Goal: Information Seeking & Learning: Learn about a topic

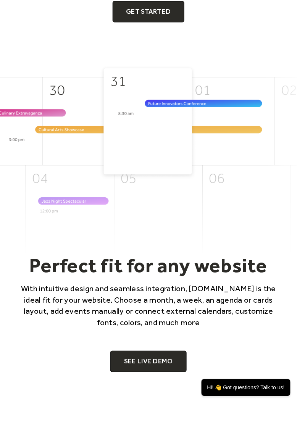
scroll to position [197, 0]
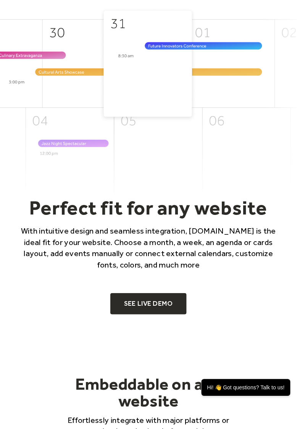
click at [158, 303] on link "SEE LIVE DEMO" at bounding box center [148, 303] width 76 height 21
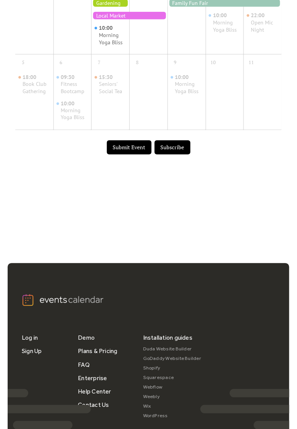
scroll to position [559, 0]
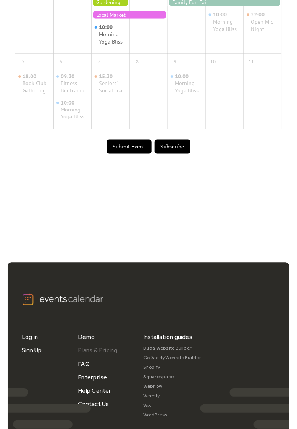
click at [101, 352] on link "Plans & Pricing" at bounding box center [98, 350] width 40 height 13
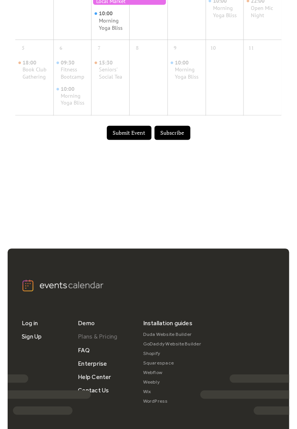
scroll to position [596, 0]
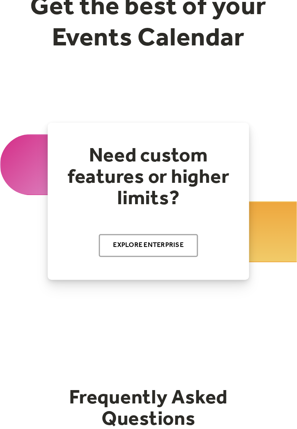
scroll to position [91, 0]
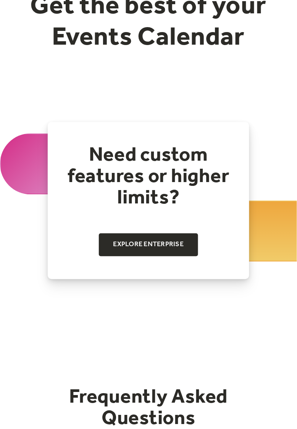
click at [164, 245] on link "Explore Enterprise" at bounding box center [149, 245] width 100 height 23
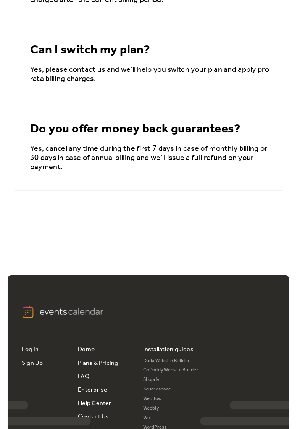
scroll to position [2104, 0]
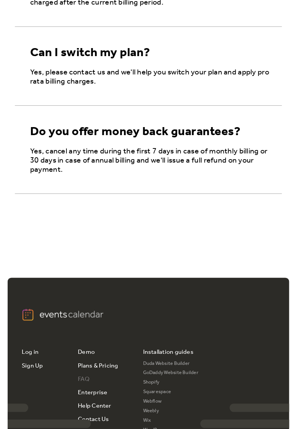
click at [81, 382] on link "FAQ" at bounding box center [83, 379] width 11 height 13
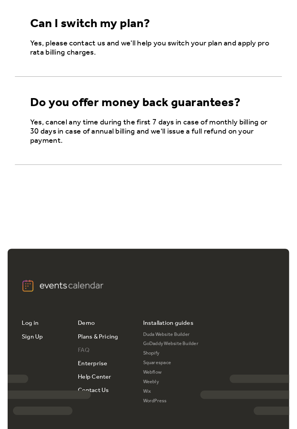
scroll to position [2141, 0]
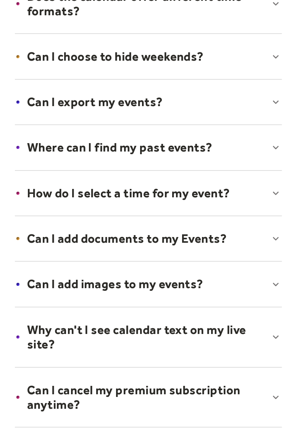
scroll to position [163, 0]
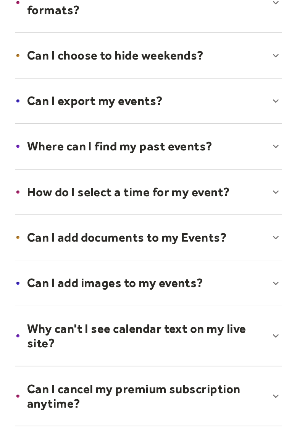
click at [272, 239] on div at bounding box center [148, 238] width 282 height 47
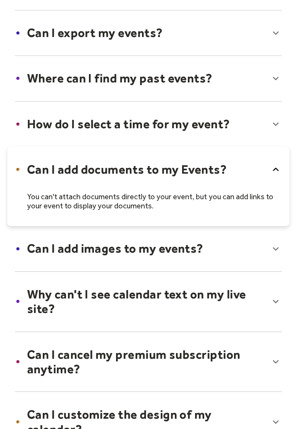
scroll to position [231, 0]
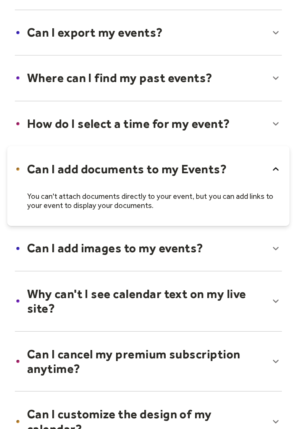
click at [270, 247] on div at bounding box center [148, 248] width 282 height 47
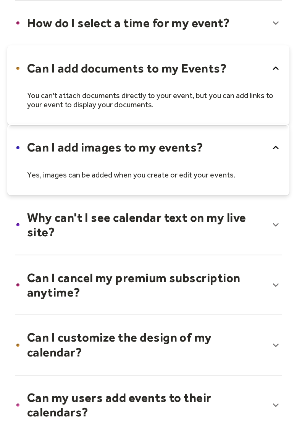
scroll to position [333, 0]
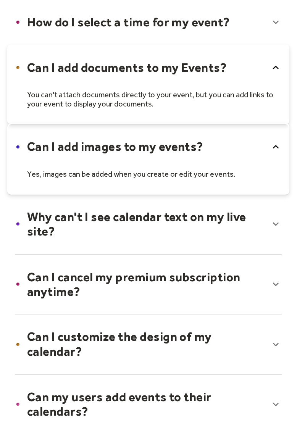
click at [273, 345] on div at bounding box center [148, 344] width 282 height 61
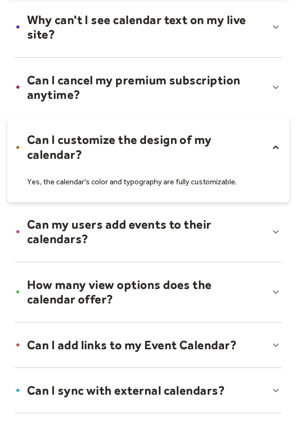
scroll to position [530, 0]
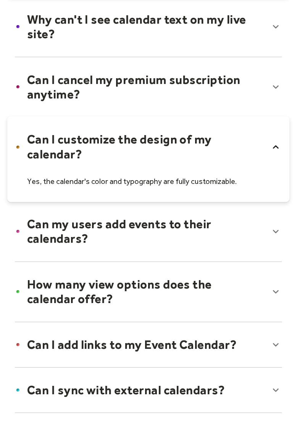
click at [262, 234] on div at bounding box center [148, 231] width 282 height 61
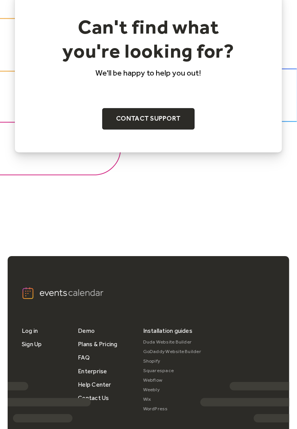
scroll to position [1054, 0]
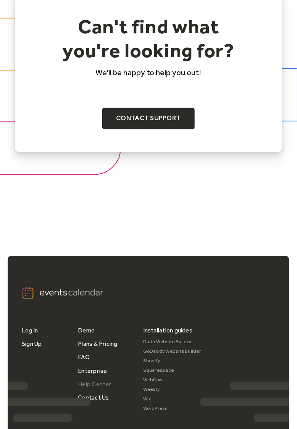
click at [99, 385] on link "Help Center" at bounding box center [95, 384] width 34 height 13
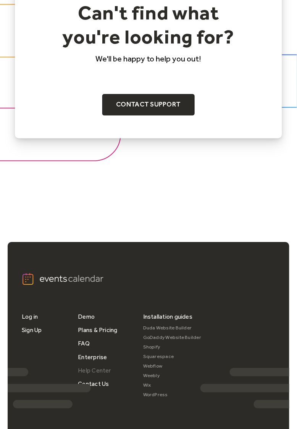
scroll to position [1091, 0]
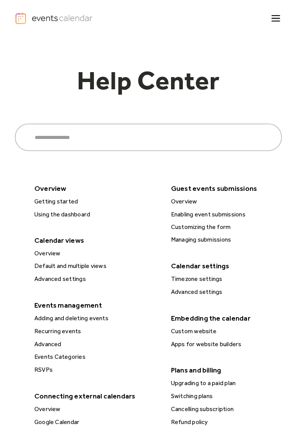
click at [56, 202] on div "Getting started" at bounding box center [97, 202] width 130 height 10
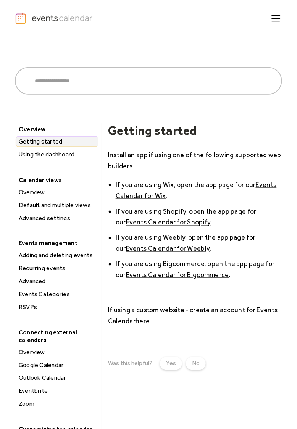
click at [31, 155] on div "Using the dashboard" at bounding box center [57, 155] width 82 height 10
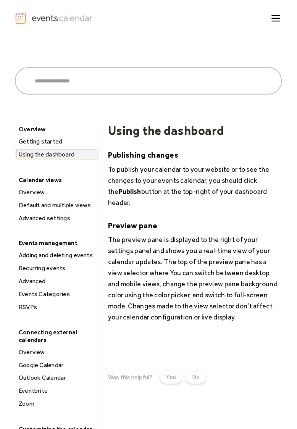
scroll to position [2, 0]
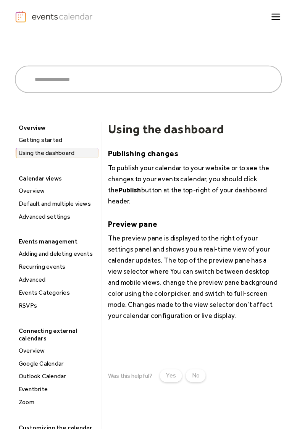
click at [30, 194] on div "Overview" at bounding box center [57, 191] width 82 height 10
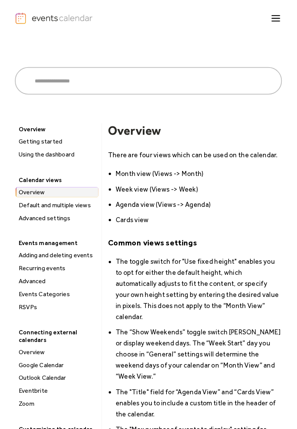
click at [281, 22] on icon "menu" at bounding box center [276, 18] width 15 height 15
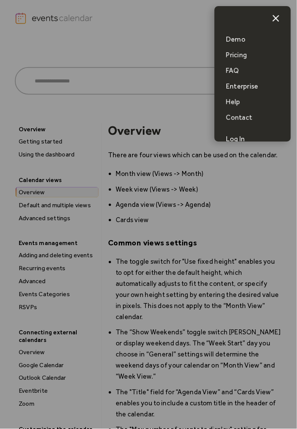
click at [47, 21] on div at bounding box center [148, 214] width 297 height 429
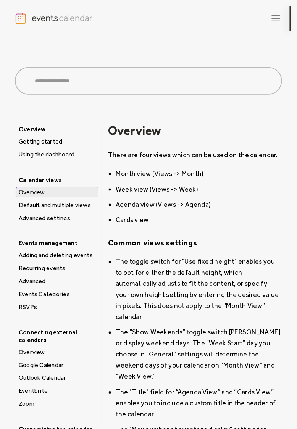
click at [23, 23] on img "home" at bounding box center [54, 18] width 79 height 12
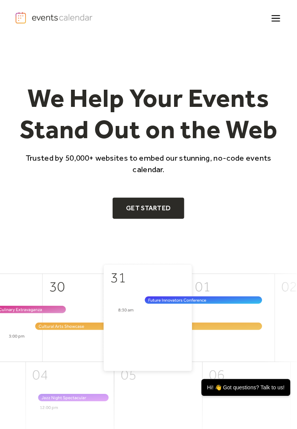
click at [151, 203] on link "Get Started" at bounding box center [149, 208] width 72 height 21
